Goal: Transaction & Acquisition: Purchase product/service

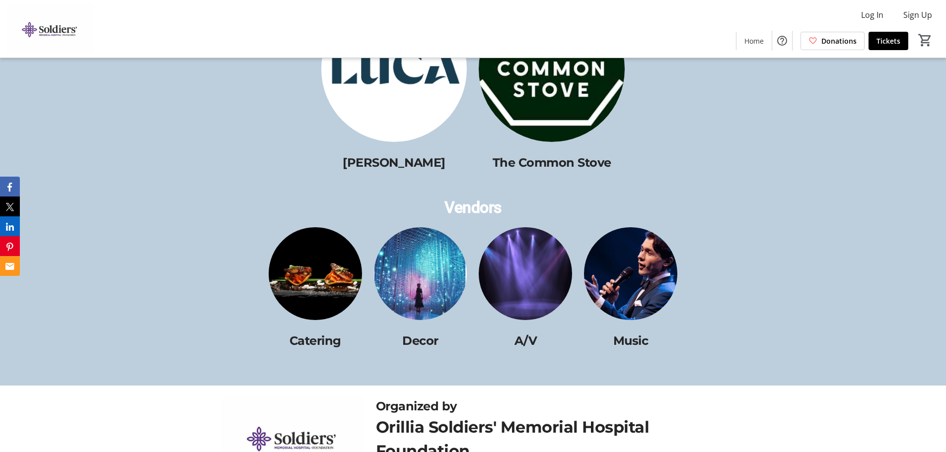
scroll to position [1615, 0]
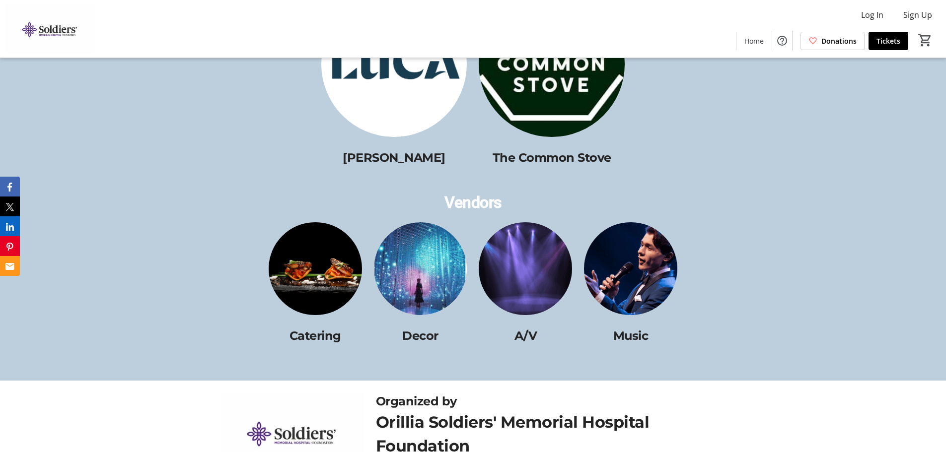
click at [305, 295] on img at bounding box center [315, 268] width 93 height 93
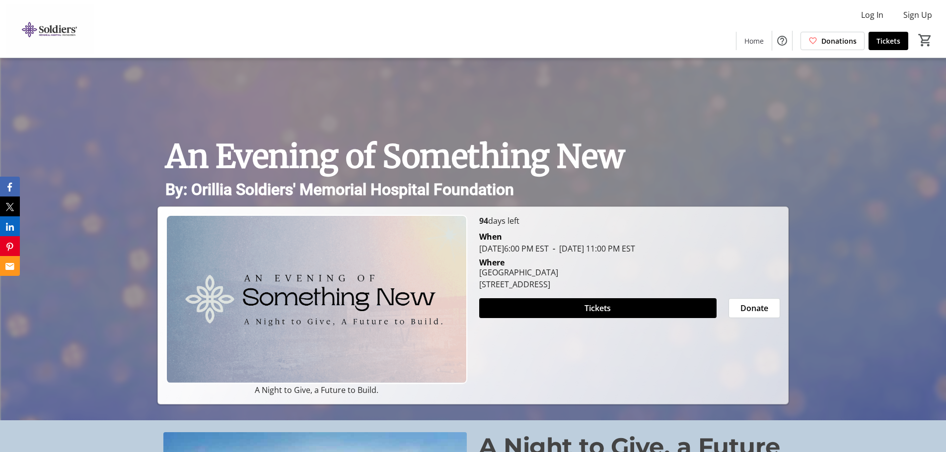
scroll to position [50, 0]
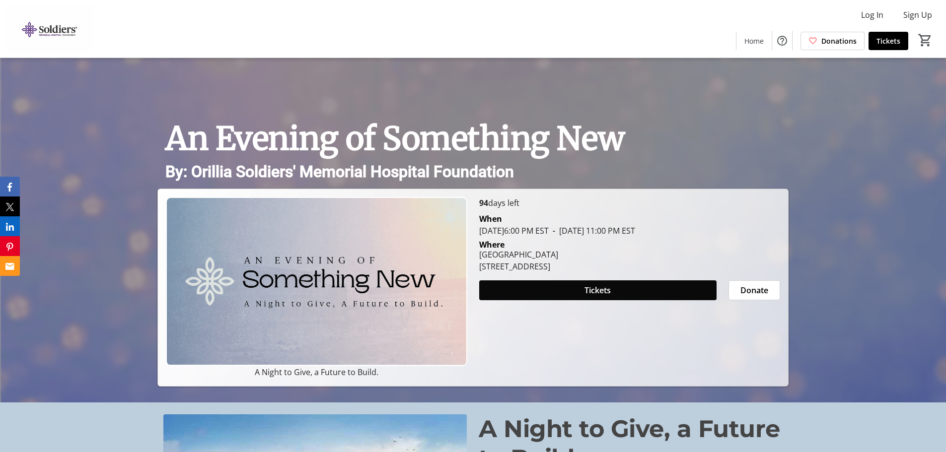
click at [559, 286] on span at bounding box center [597, 290] width 237 height 24
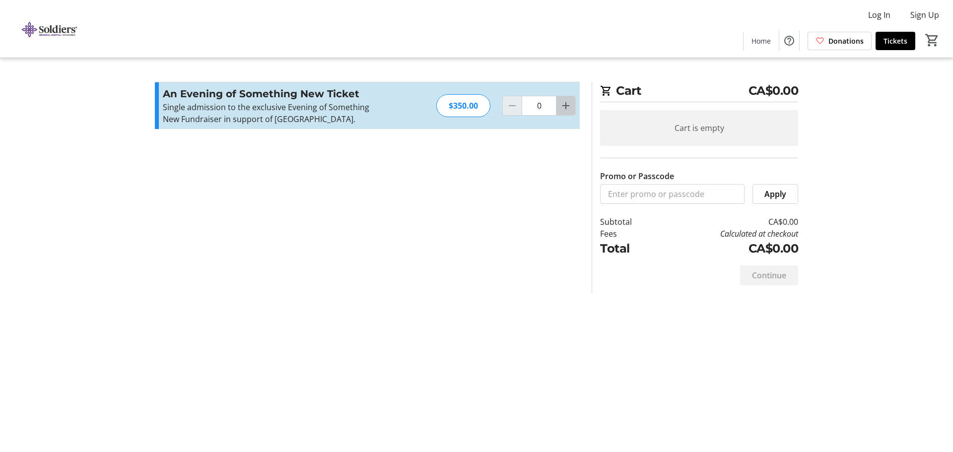
click at [561, 112] on mat-icon "Increment by one" at bounding box center [566, 106] width 12 height 12
type input "2"
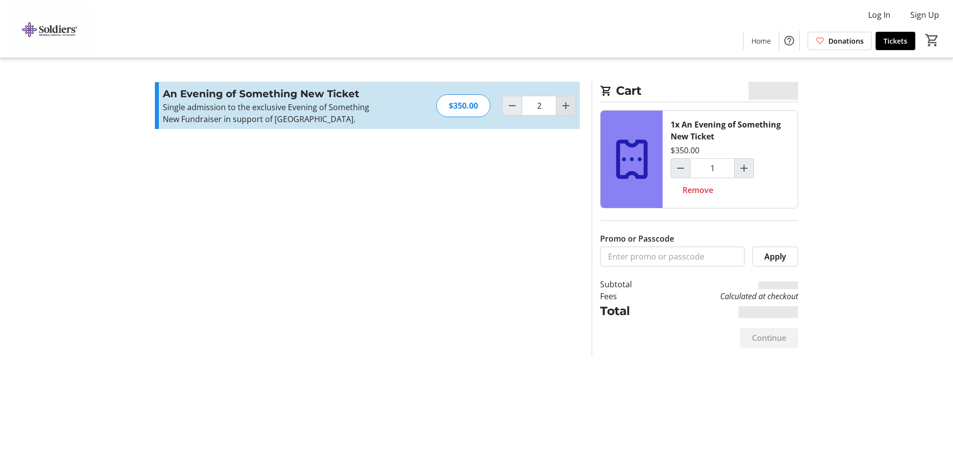
type input "2"
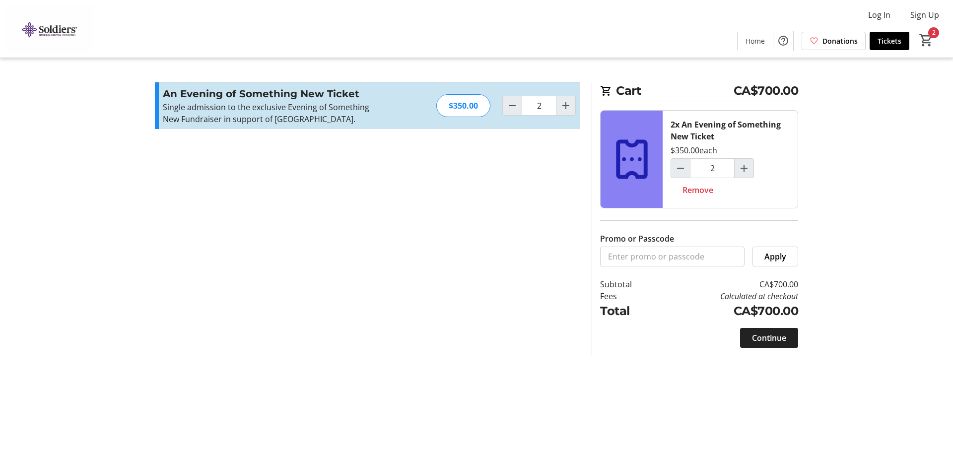
click at [770, 341] on span "Continue" at bounding box center [769, 338] width 34 height 12
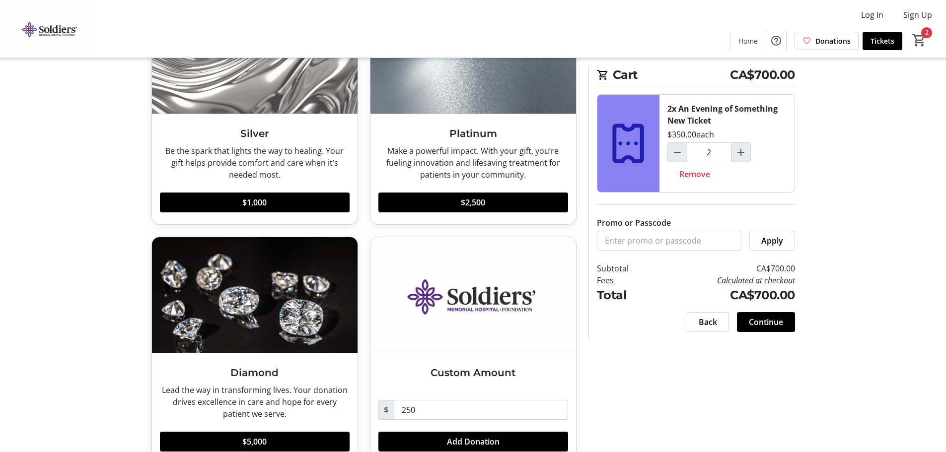
scroll to position [138, 0]
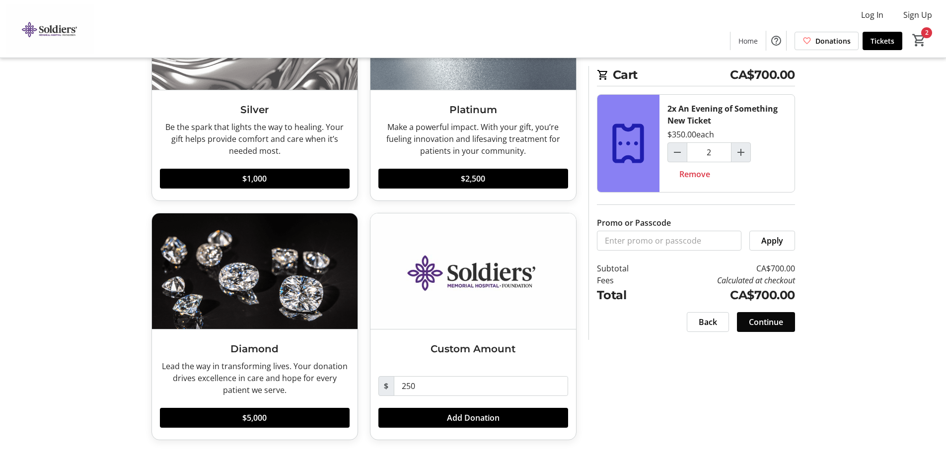
click at [759, 325] on span "Continue" at bounding box center [766, 322] width 34 height 12
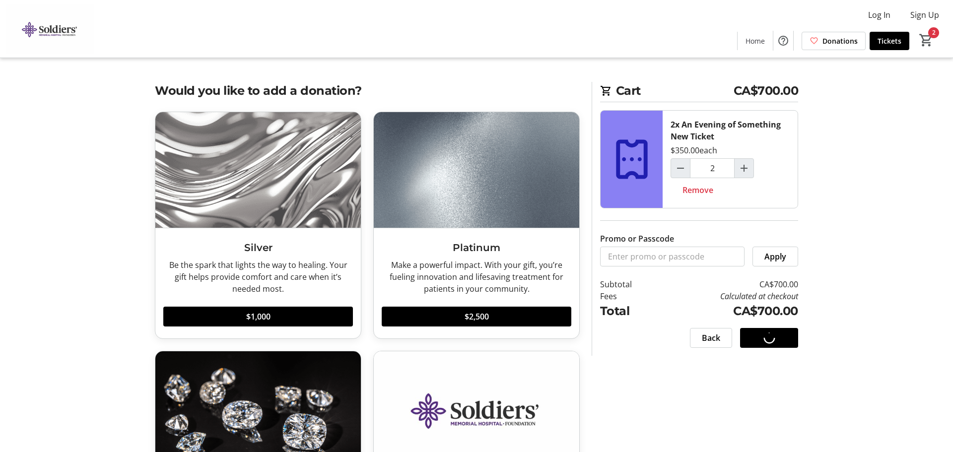
select select "CA"
